Goal: Task Accomplishment & Management: Use online tool/utility

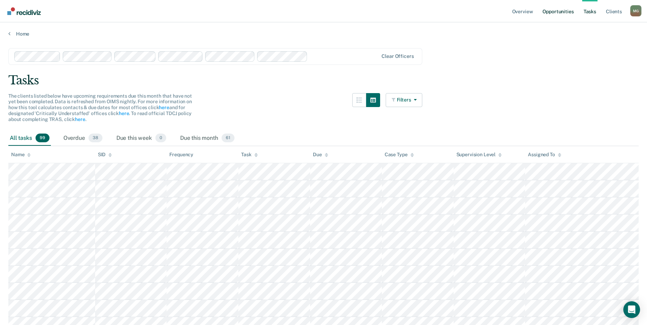
click at [562, 9] on link "Opportunities" at bounding box center [558, 11] width 34 height 22
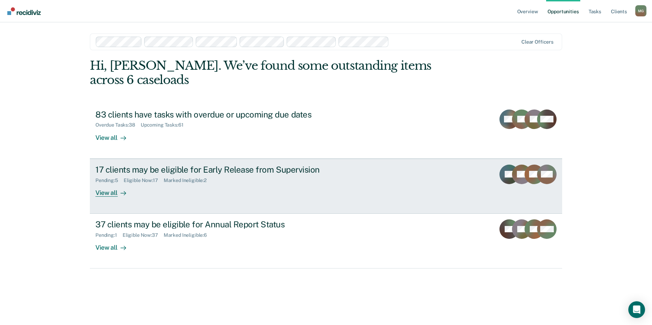
click at [132, 164] on div "17 clients may be eligible for Early Release from Supervision" at bounding box center [217, 169] width 245 height 10
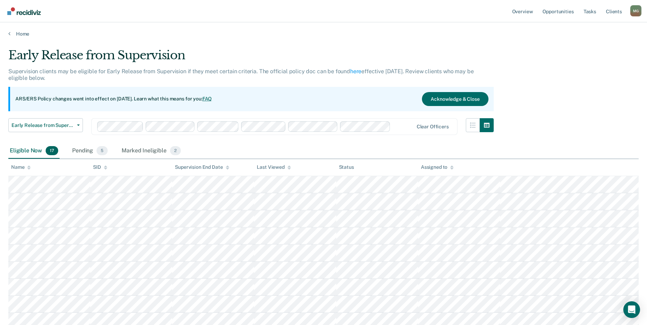
scroll to position [35, 0]
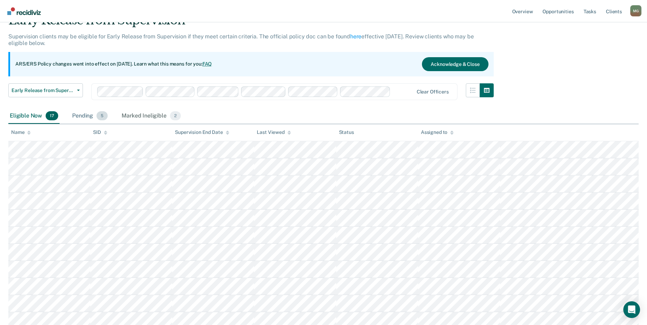
click at [92, 115] on div "Pending 5" at bounding box center [90, 115] width 38 height 15
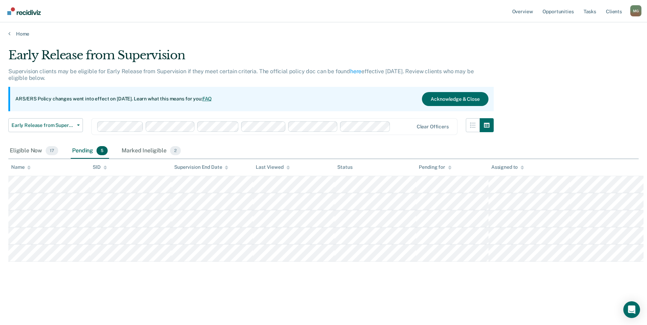
scroll to position [0, 0]
click at [604, 103] on div "Early Release from Supervision Supervision clients may be eligible for Early Re…" at bounding box center [326, 160] width 636 height 224
click at [559, 13] on link "Opportunities" at bounding box center [563, 11] width 34 height 22
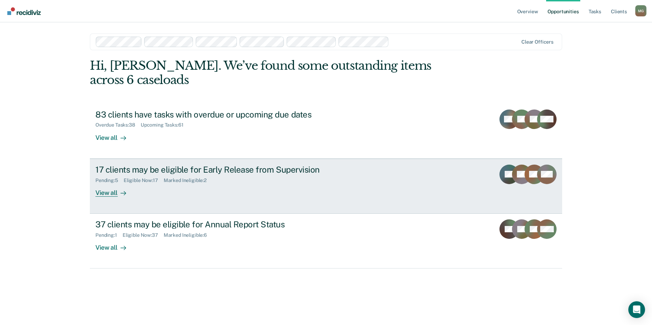
click at [112, 164] on div "17 clients may be eligible for Early Release from Supervision" at bounding box center [217, 169] width 245 height 10
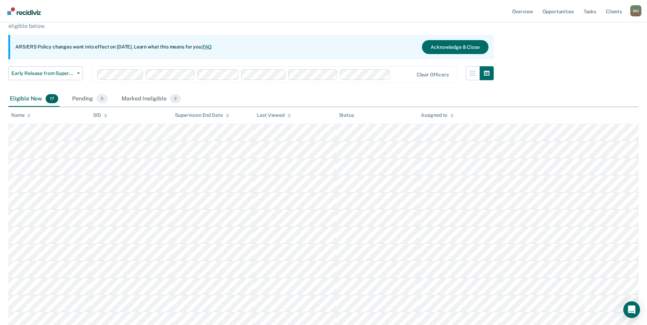
scroll to position [105, 0]
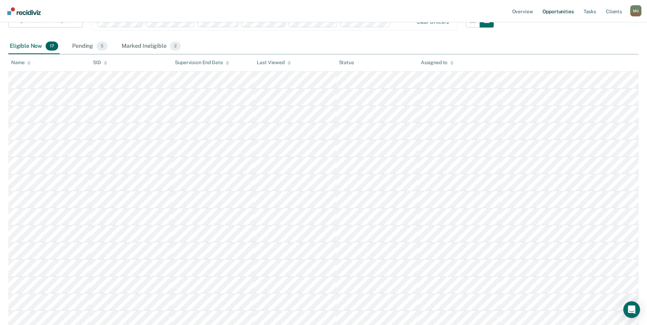
click at [557, 12] on link "Opportunities" at bounding box center [558, 11] width 34 height 22
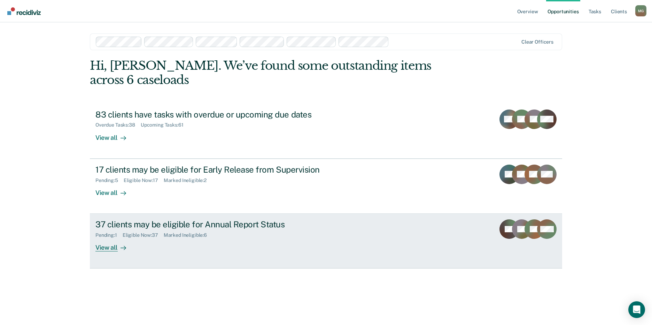
click at [171, 219] on div "37 clients may be eligible for Annual Report Status" at bounding box center [217, 224] width 245 height 10
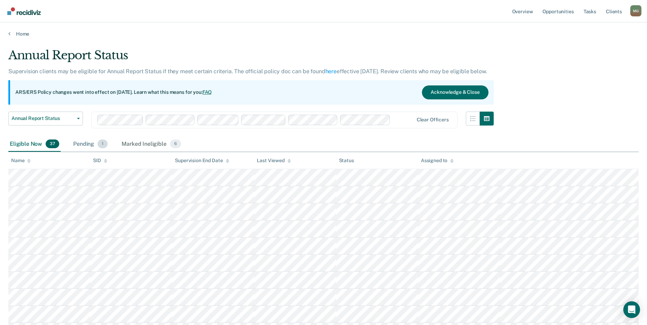
click at [101, 143] on span "1" at bounding box center [103, 143] width 10 height 9
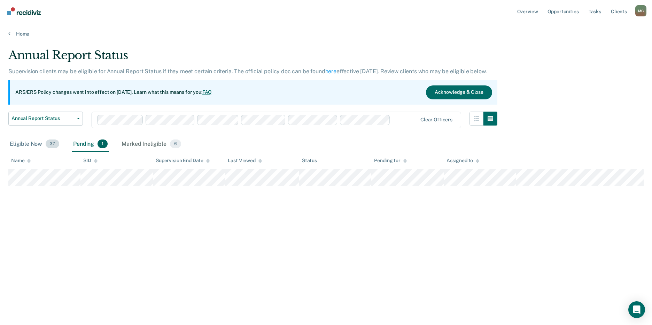
click at [28, 144] on div "Eligible Now 37" at bounding box center [34, 144] width 52 height 15
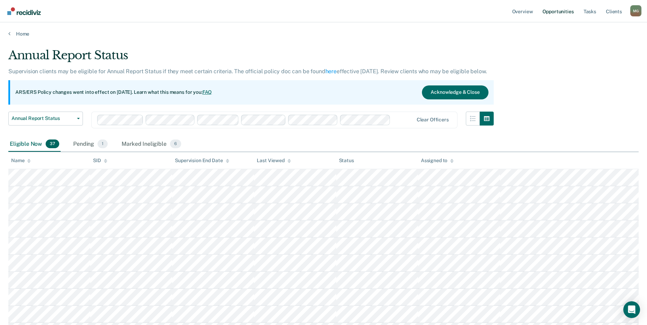
click at [555, 10] on link "Opportunities" at bounding box center [558, 11] width 34 height 22
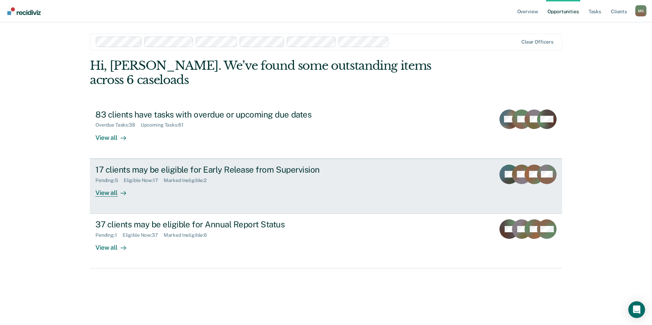
click at [120, 164] on div "17 clients may be eligible for Early Release from Supervision" at bounding box center [217, 169] width 245 height 10
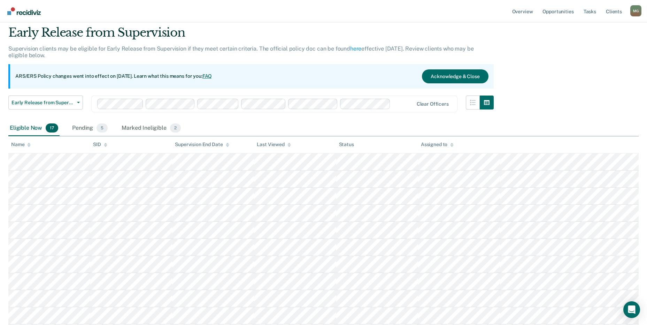
scroll to position [17, 0]
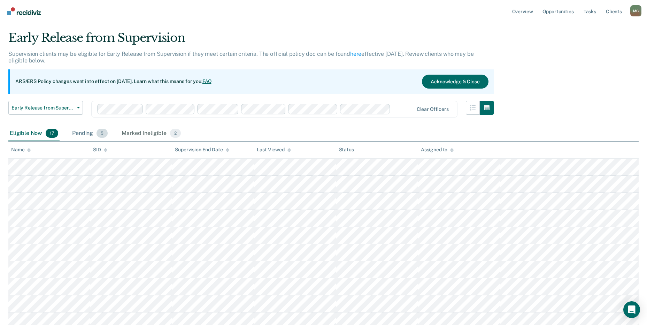
click at [99, 131] on span "5" at bounding box center [102, 133] width 11 height 9
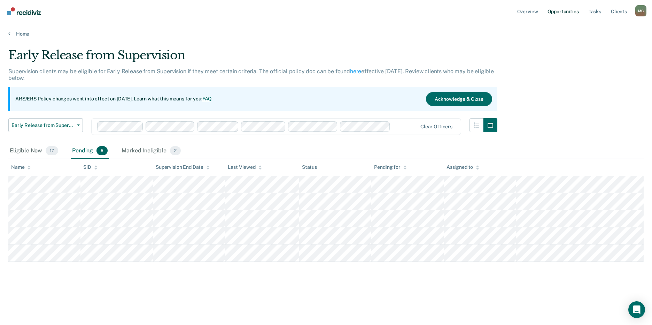
click at [568, 11] on link "Opportunities" at bounding box center [563, 11] width 34 height 22
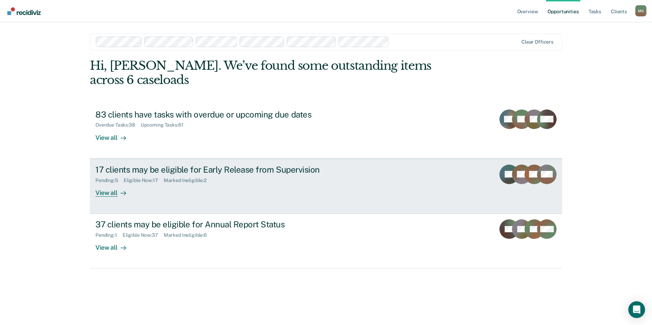
click at [145, 164] on div "17 clients may be eligible for Early Release from Supervision" at bounding box center [217, 169] width 245 height 10
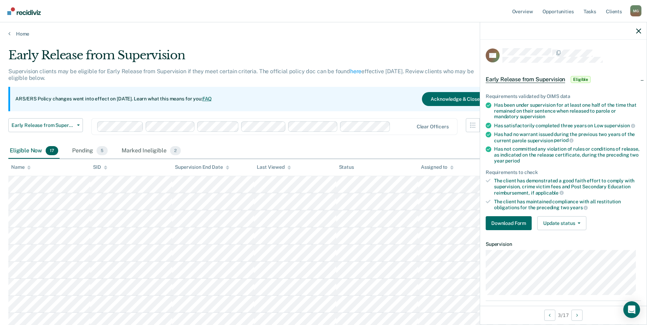
click at [398, 149] on div "Eligible Now 17 Pending 5 Marked Ineligible 2" at bounding box center [323, 151] width 630 height 16
click at [512, 222] on button "Download Form" at bounding box center [509, 223] width 46 height 14
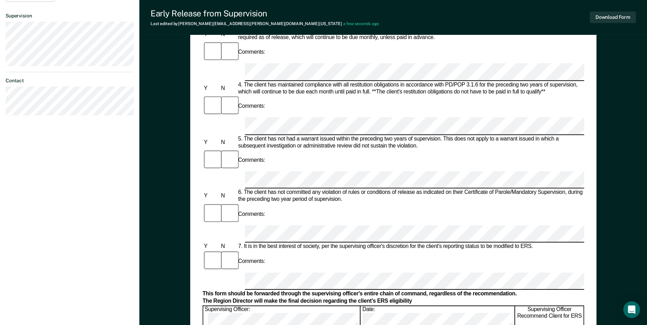
scroll to position [244, 0]
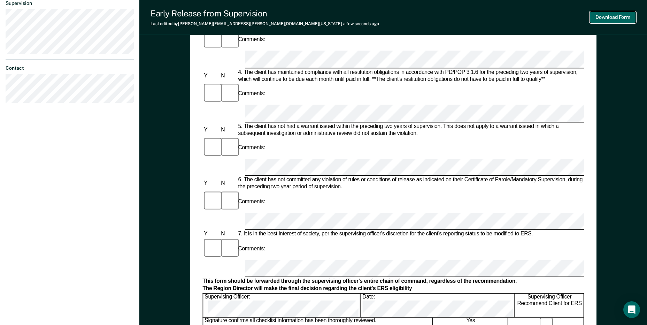
click at [618, 12] on button "Download Form" at bounding box center [613, 16] width 46 height 11
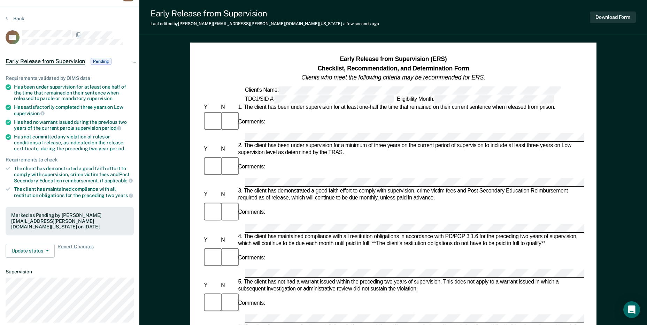
scroll to position [5, 0]
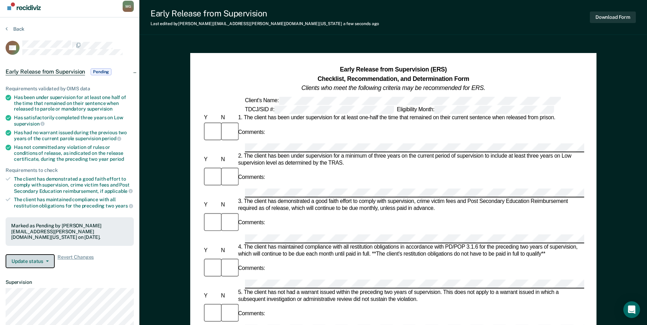
click at [44, 258] on button "Update status" at bounding box center [30, 261] width 49 height 14
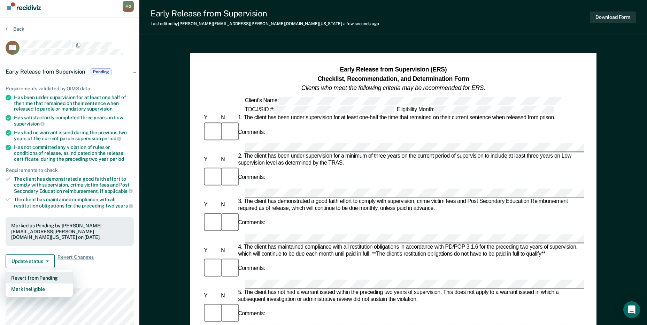
click at [46, 278] on button "Revert from Pending" at bounding box center [39, 277] width 67 height 11
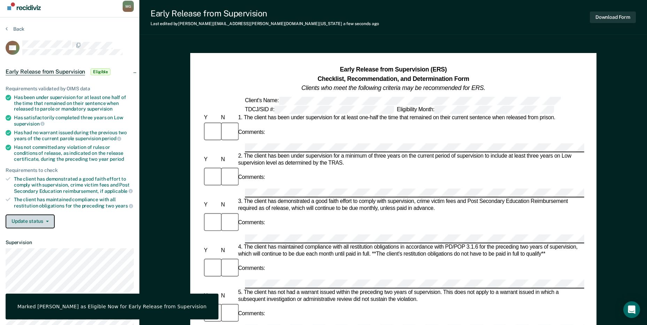
click at [48, 223] on button "Update status" at bounding box center [30, 221] width 49 height 14
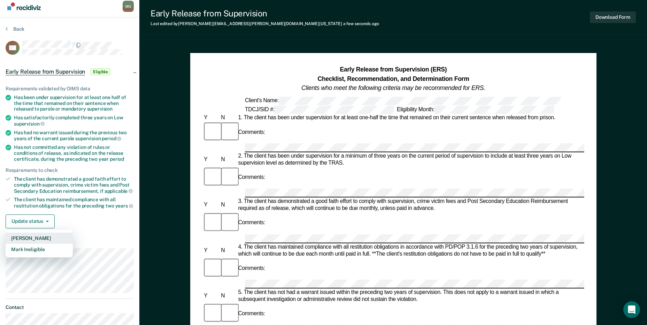
click at [46, 236] on button "[PERSON_NAME]" at bounding box center [39, 237] width 67 height 11
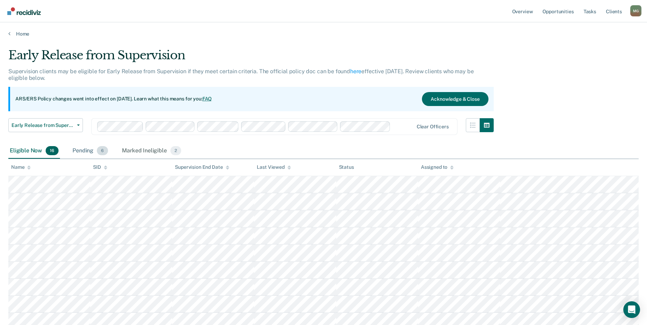
click at [87, 147] on div "Pending 6" at bounding box center [90, 150] width 38 height 15
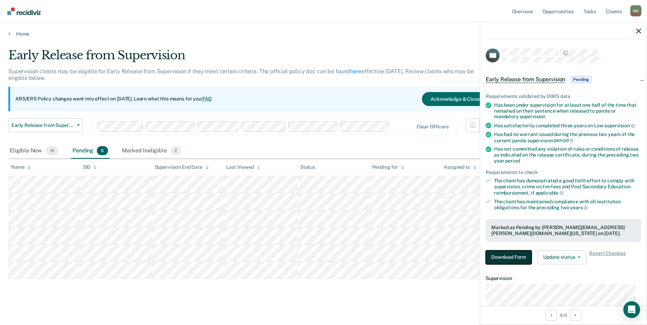
click at [507, 251] on button "Download Form" at bounding box center [509, 257] width 46 height 14
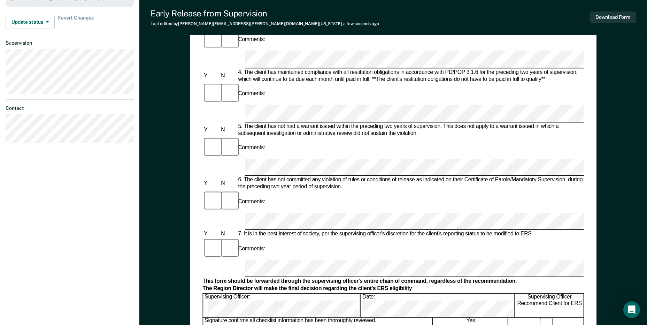
scroll to position [279, 0]
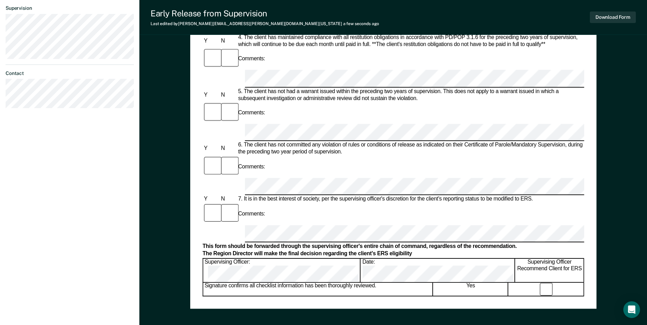
click at [195, 210] on div "Early Release from Supervision (ERS) Checklist, Recommendation, and Determinati…" at bounding box center [393, 43] width 406 height 529
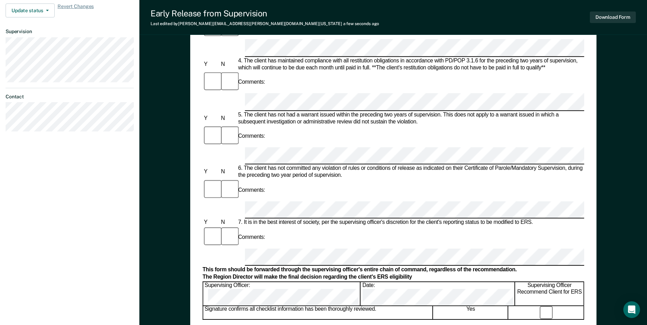
scroll to position [174, 0]
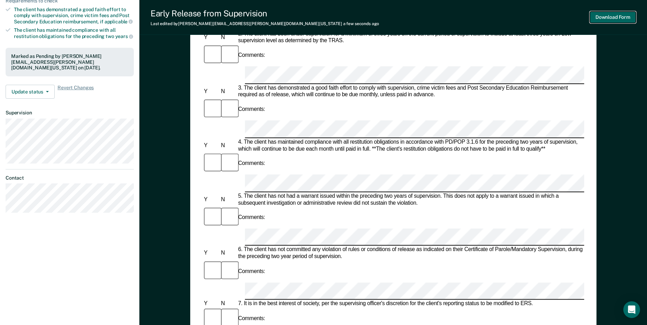
click at [623, 17] on button "Download Form" at bounding box center [613, 16] width 46 height 11
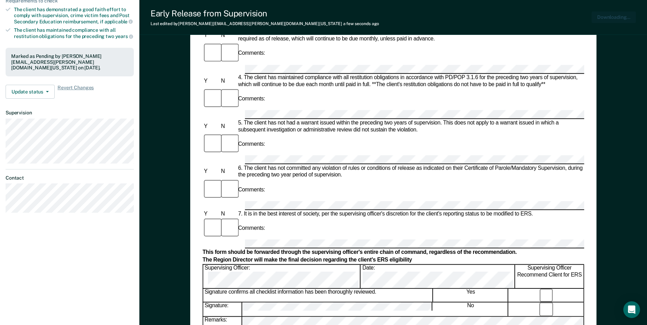
scroll to position [0, 0]
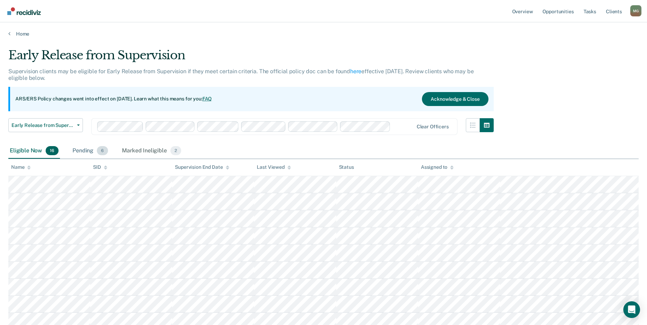
click at [98, 148] on span "6" at bounding box center [102, 150] width 11 height 9
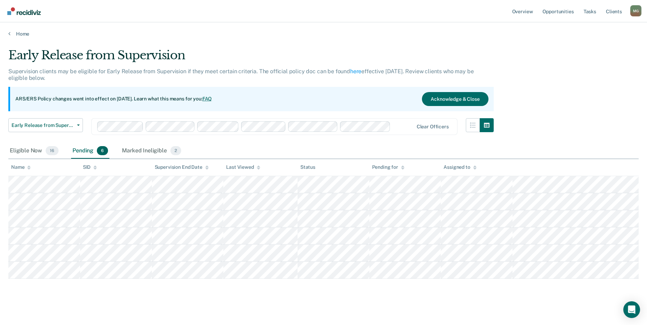
click at [102, 152] on span "6" at bounding box center [102, 150] width 11 height 9
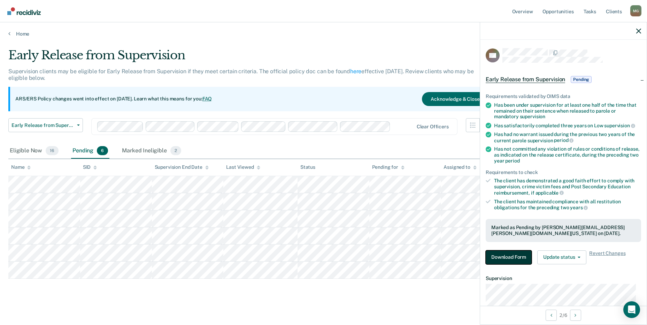
click at [514, 258] on button "Download Form" at bounding box center [509, 257] width 46 height 14
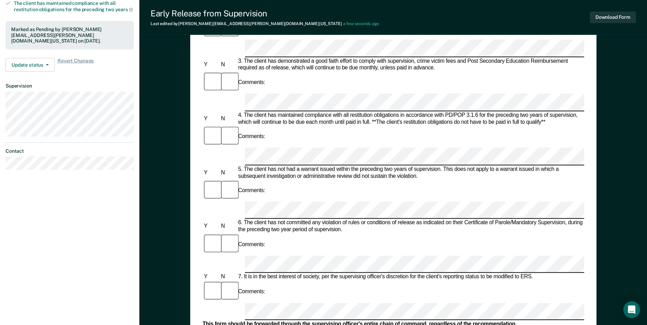
scroll to position [209, 0]
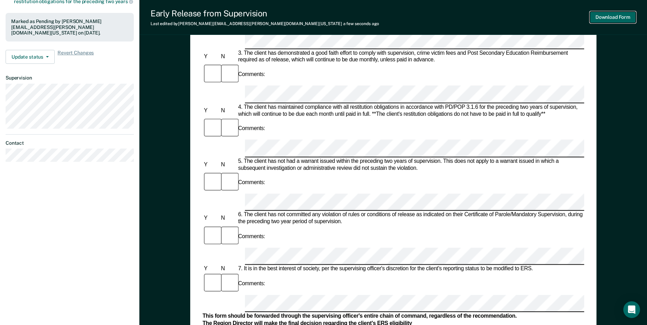
click at [619, 15] on button "Download Form" at bounding box center [613, 16] width 46 height 11
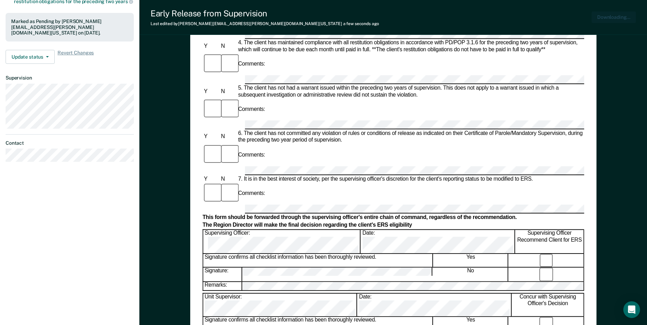
scroll to position [0, 0]
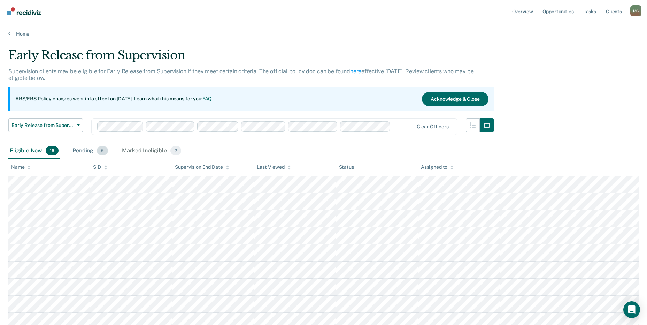
click at [85, 151] on div "Pending 6" at bounding box center [90, 150] width 38 height 15
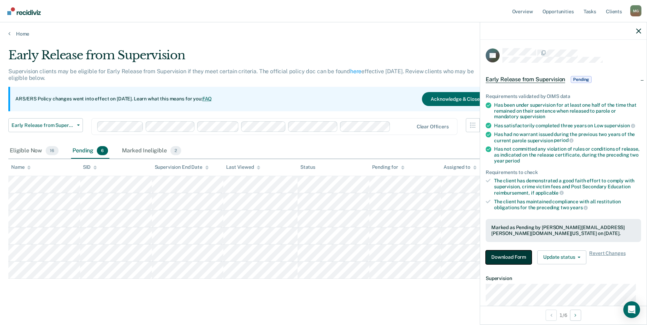
click at [515, 252] on button "Download Form" at bounding box center [509, 257] width 46 height 14
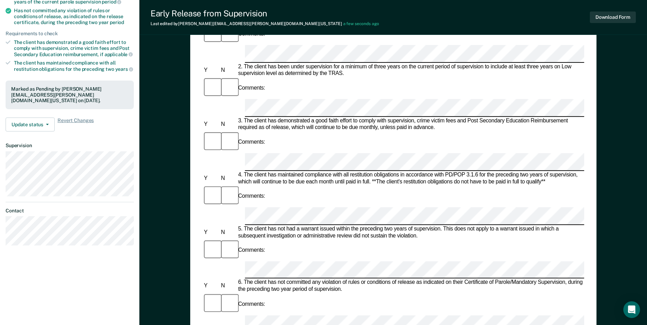
scroll to position [139, 0]
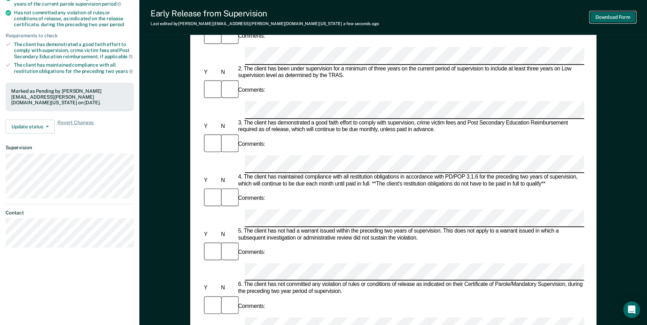
click at [616, 20] on button "Download Form" at bounding box center [613, 16] width 46 height 11
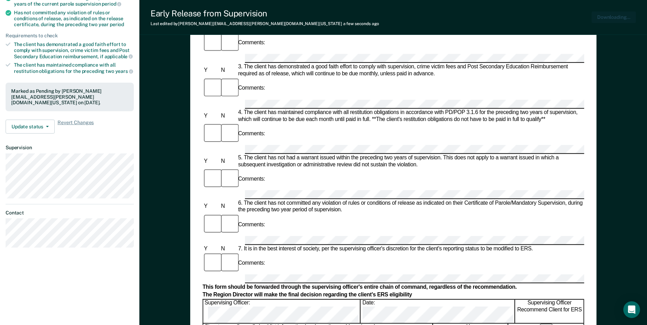
scroll to position [0, 0]
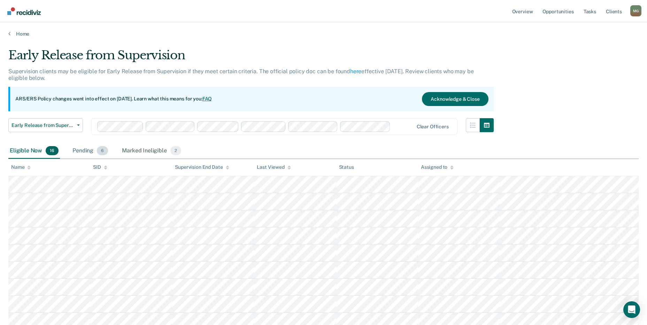
click at [100, 151] on span "6" at bounding box center [102, 150] width 11 height 9
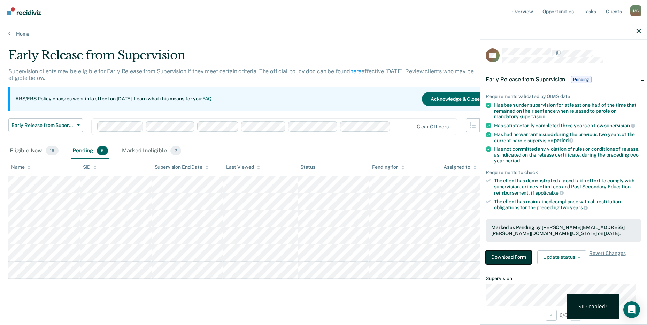
click at [499, 254] on button "Download Form" at bounding box center [509, 257] width 46 height 14
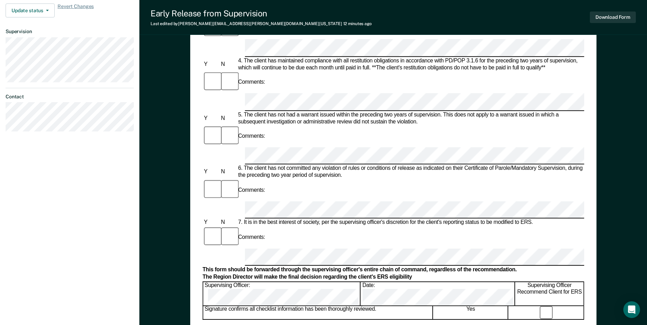
scroll to position [279, 0]
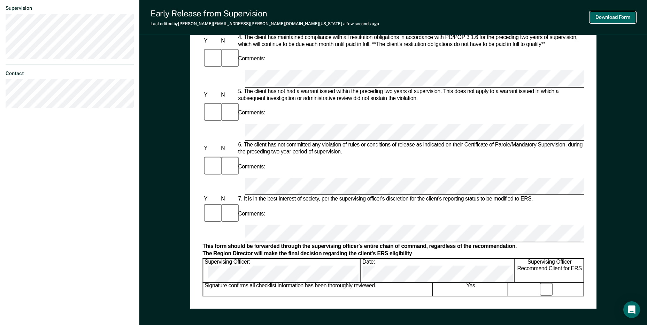
click at [620, 16] on button "Download Form" at bounding box center [613, 16] width 46 height 11
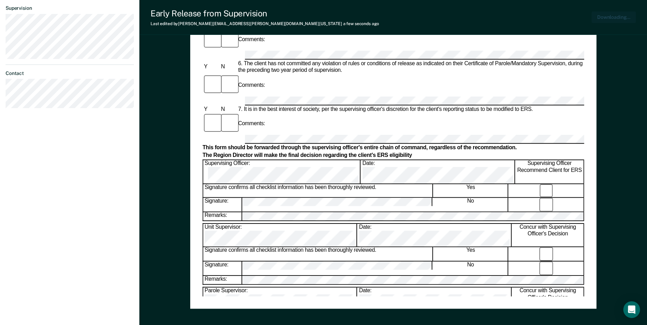
scroll to position [0, 0]
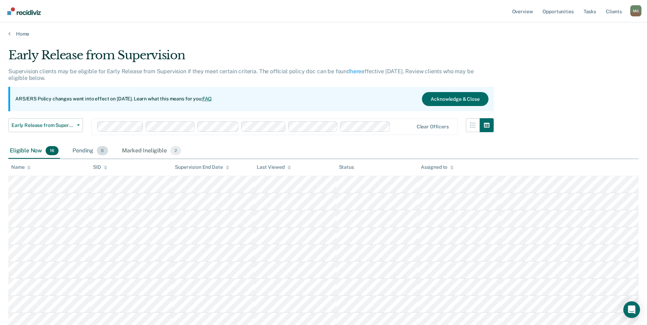
click at [99, 151] on span "6" at bounding box center [102, 150] width 11 height 9
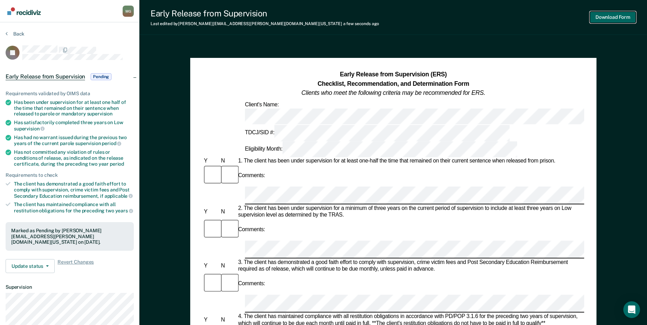
click at [619, 16] on button "Download Form" at bounding box center [613, 16] width 46 height 11
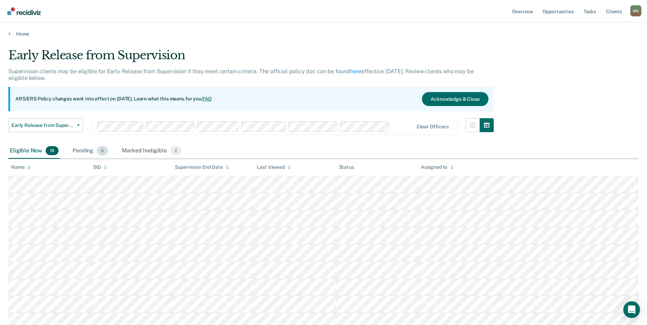
click at [91, 151] on div "Pending 6" at bounding box center [90, 150] width 38 height 15
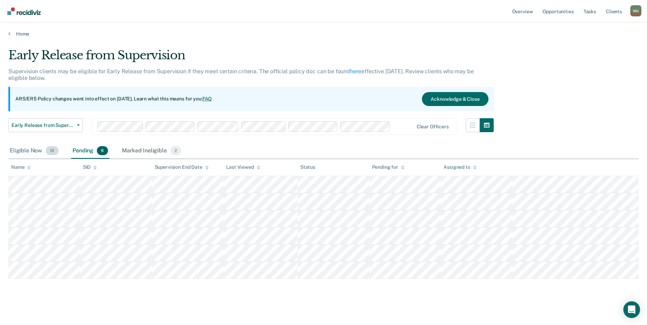
click at [37, 148] on div "Eligible Now 16" at bounding box center [34, 150] width 52 height 15
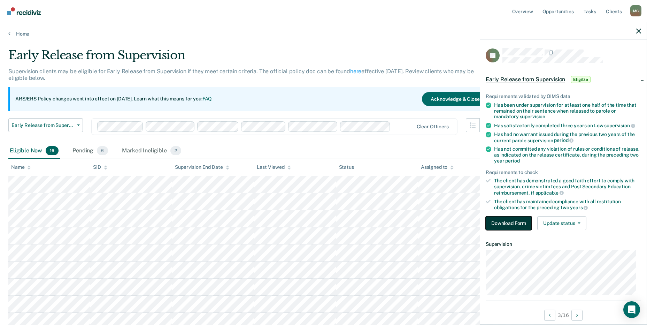
click at [516, 218] on button "Download Form" at bounding box center [509, 223] width 46 height 14
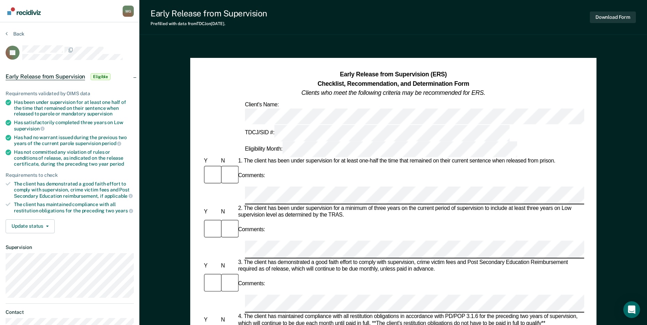
click at [289, 164] on div "Comments:" at bounding box center [393, 175] width 382 height 22
